Goal: Information Seeking & Learning: Learn about a topic

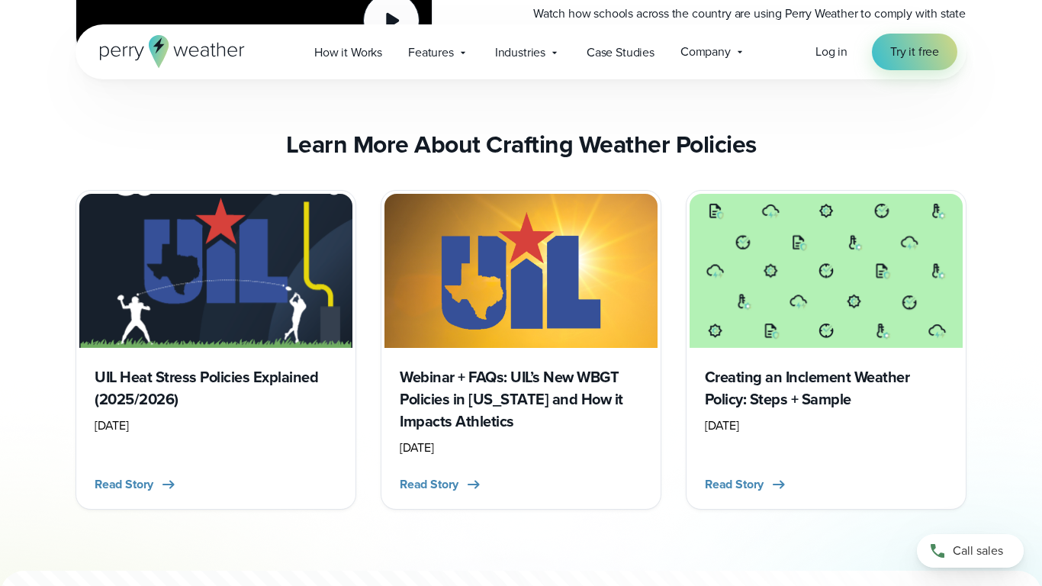
scroll to position [6013, 0]
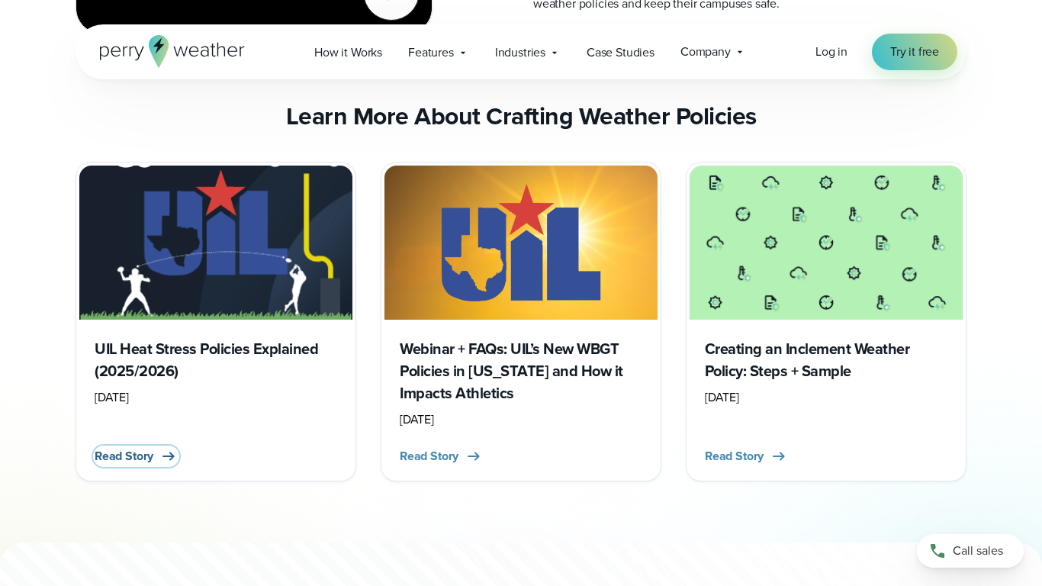
click at [155, 465] on button "Read Story" at bounding box center [136, 456] width 83 height 18
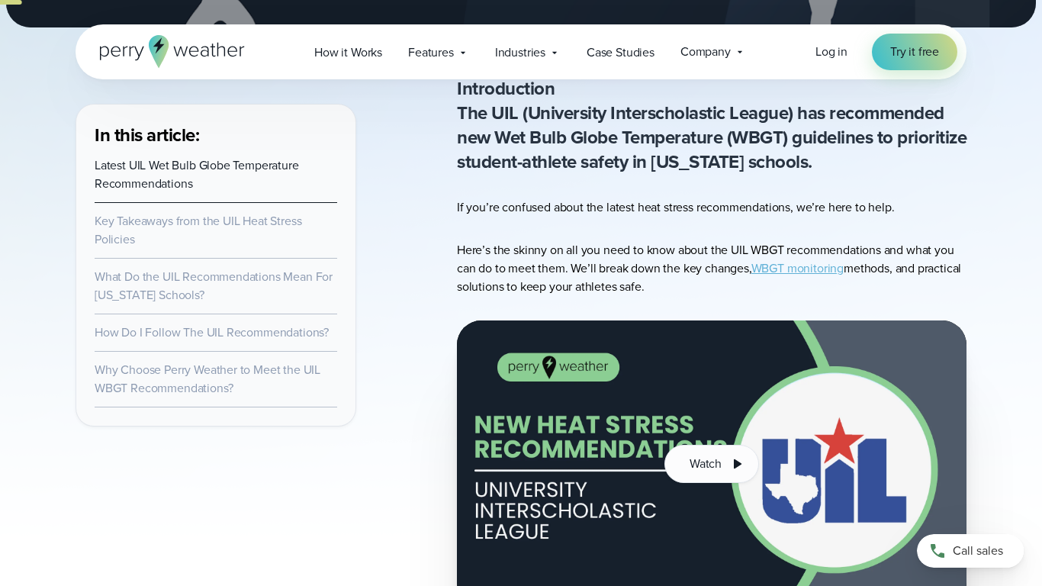
scroll to position [499, 0]
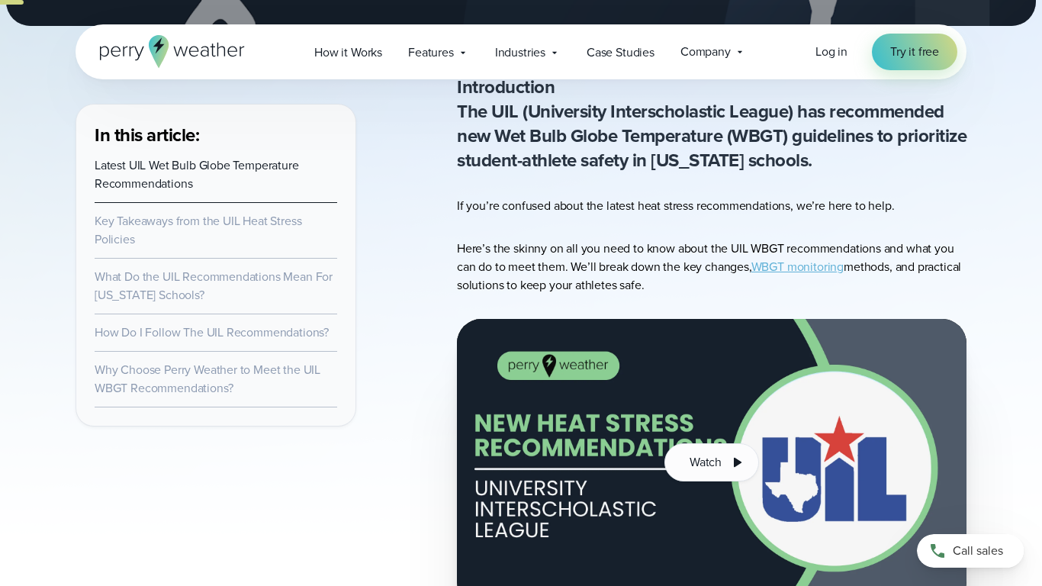
click at [798, 268] on link "WBGT monitoring" at bounding box center [797, 267] width 92 height 18
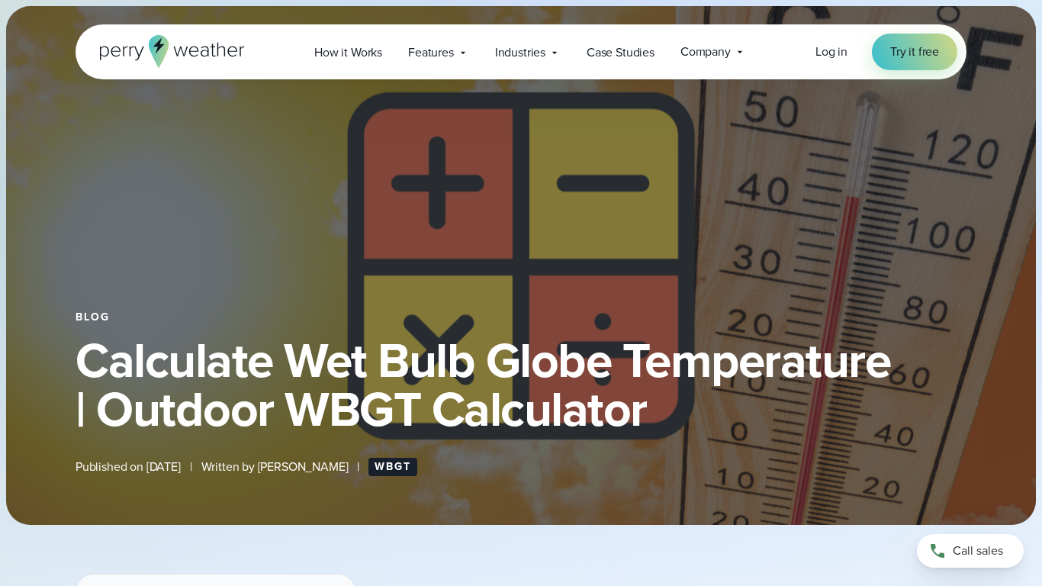
select select "***"
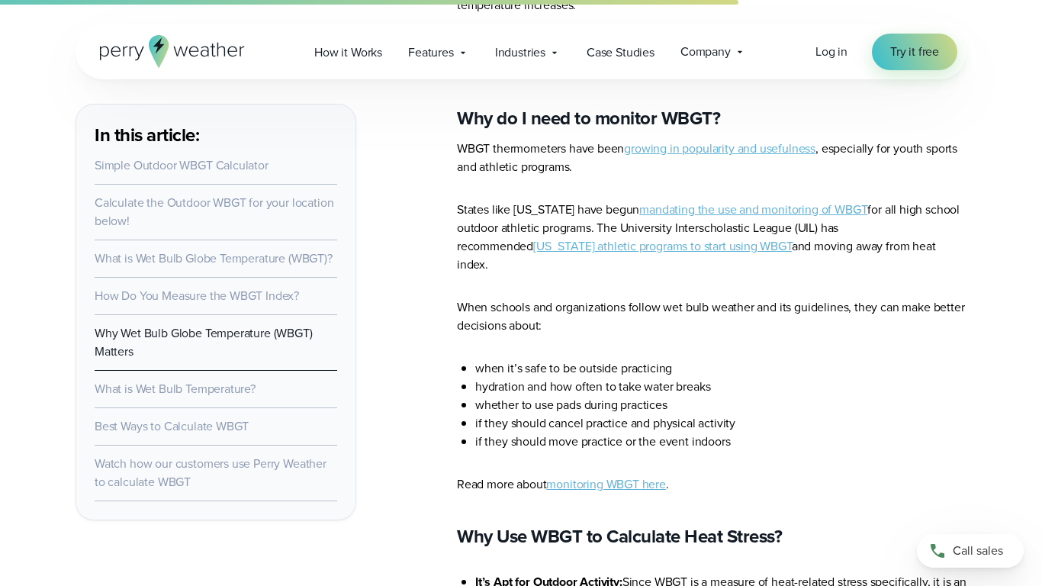
scroll to position [3930, 0]
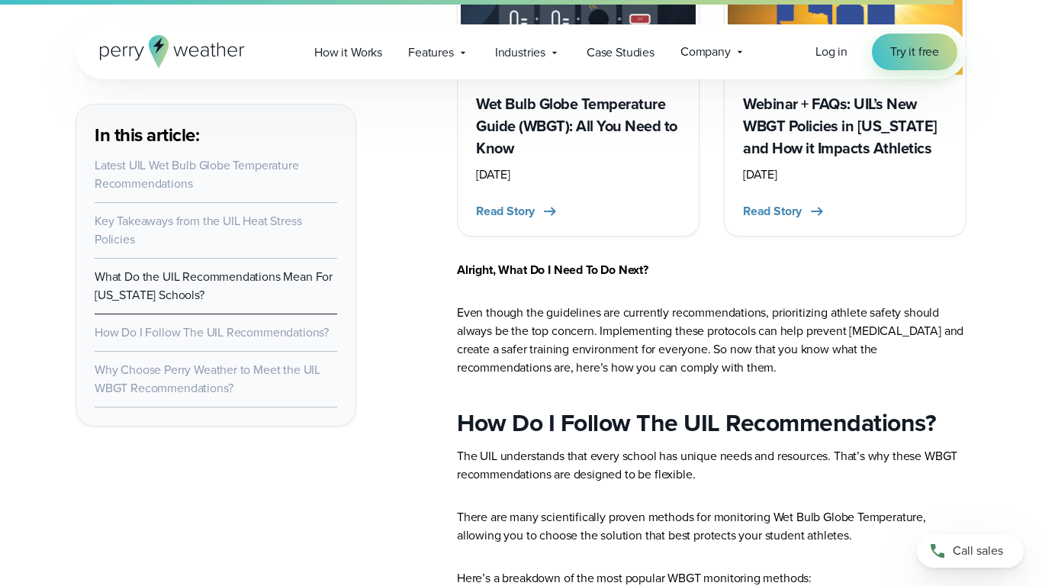
scroll to position [4969, 0]
